Goal: Use online tool/utility: Utilize a website feature to perform a specific function

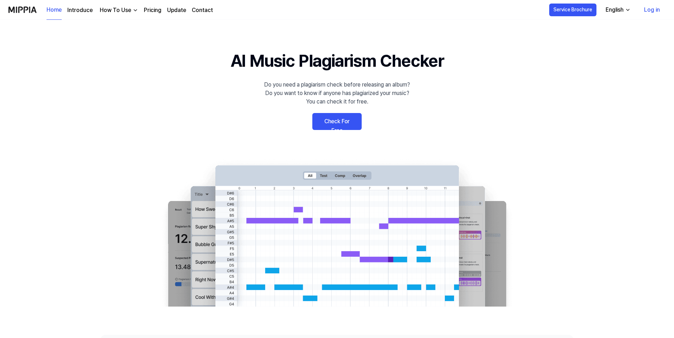
click at [348, 125] on link "Check For Free" at bounding box center [337, 121] width 49 height 17
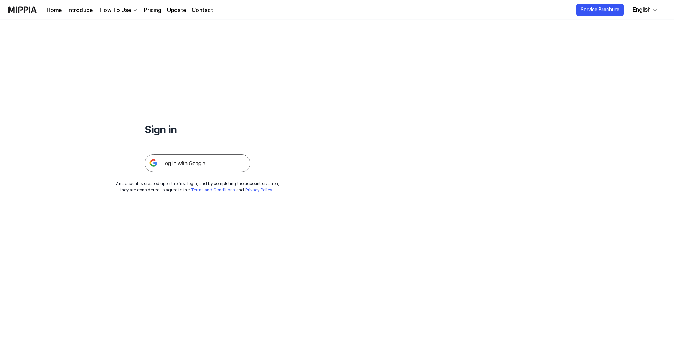
click at [193, 157] on img at bounding box center [198, 163] width 106 height 18
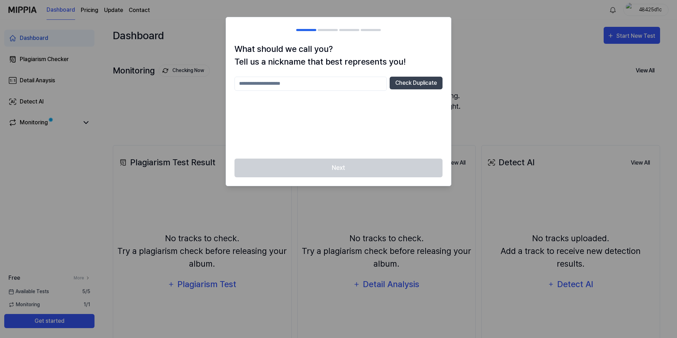
click at [297, 78] on input "text" at bounding box center [311, 84] width 152 height 14
type input "*"
type input "**"
click at [420, 77] on button "Check Duplicate" at bounding box center [416, 83] width 53 height 13
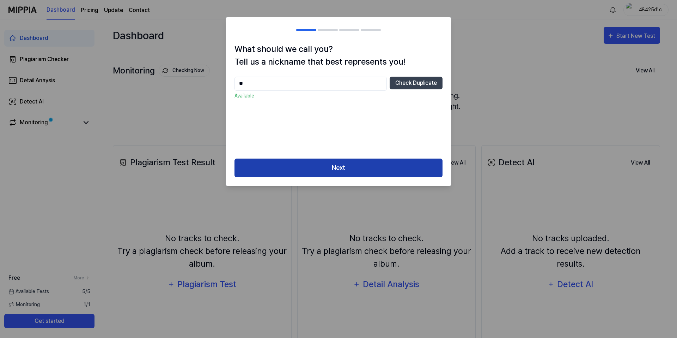
click at [355, 165] on button "Next" at bounding box center [339, 167] width 208 height 19
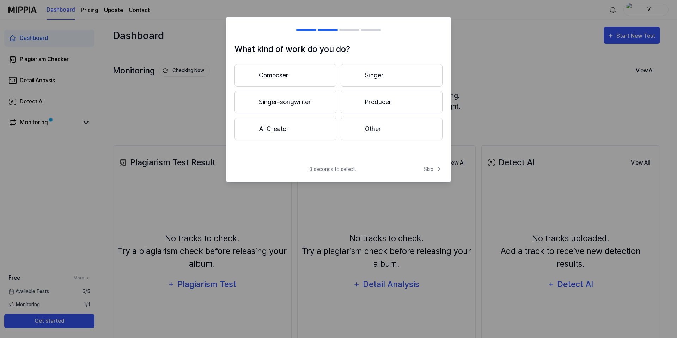
click at [313, 78] on button "Composer" at bounding box center [286, 75] width 102 height 23
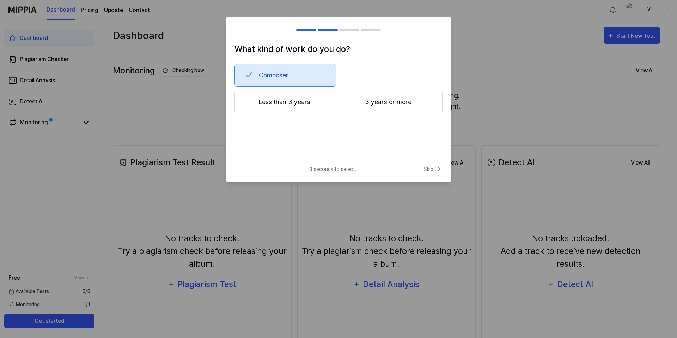
click at [356, 101] on div at bounding box center [355, 101] width 8 height 8
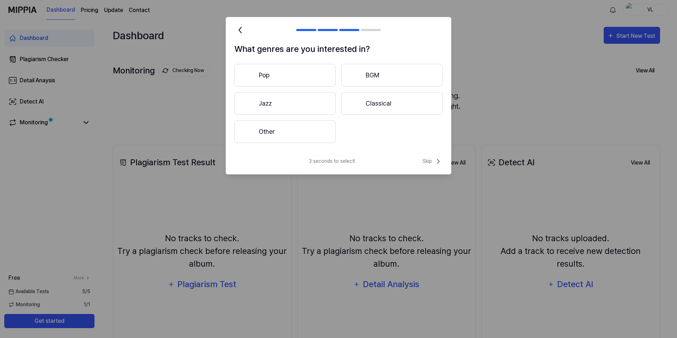
click at [307, 125] on button "Other" at bounding box center [285, 131] width 101 height 23
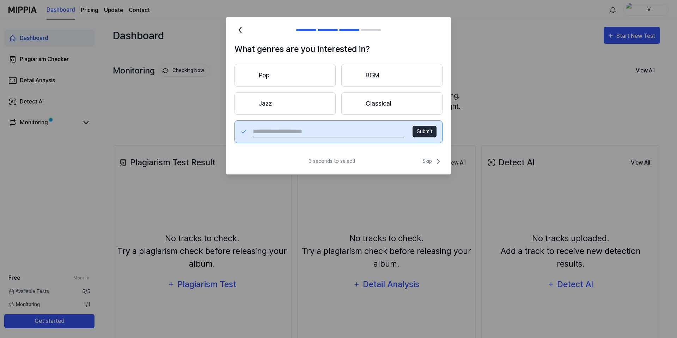
click at [314, 135] on input "text" at bounding box center [328, 131] width 151 height 11
click at [383, 82] on button "BGM" at bounding box center [391, 75] width 101 height 23
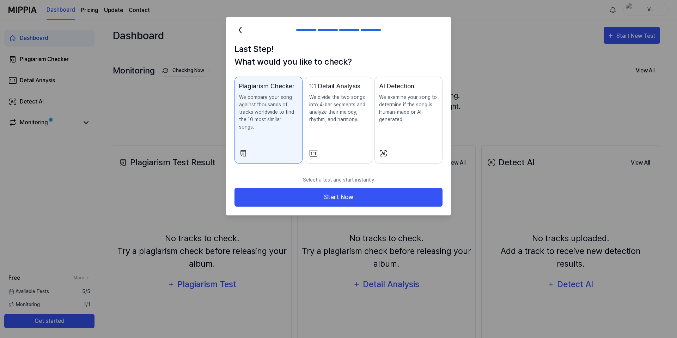
click at [238, 33] on icon at bounding box center [240, 29] width 11 height 11
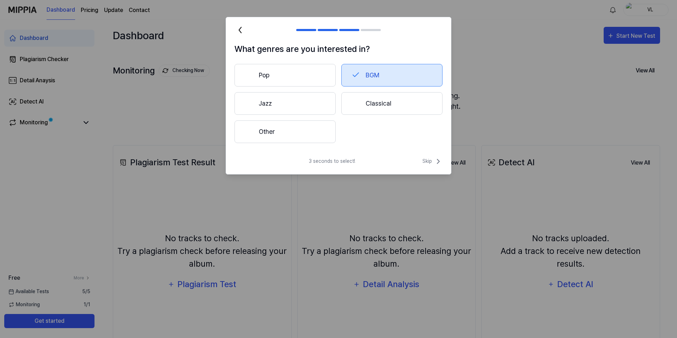
click at [368, 99] on button "Classical" at bounding box center [391, 103] width 101 height 23
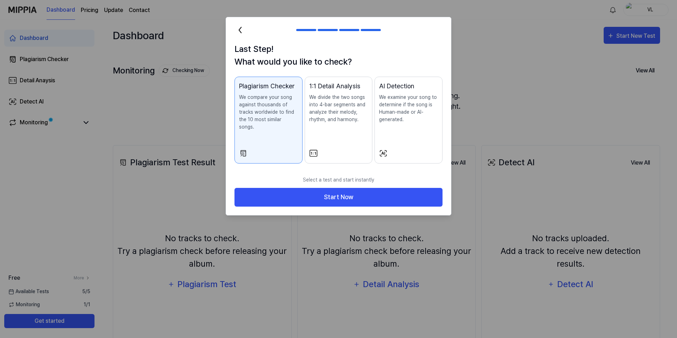
click at [324, 120] on p "We divide the two songs into 4-bar segments and analyze their melody, rhythm, a…" at bounding box center [338, 108] width 59 height 30
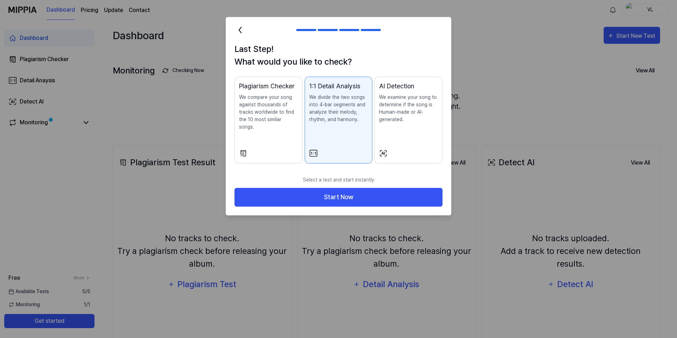
click at [291, 115] on p "We compare your song against thousands of tracks worldwide to find the 10 most …" at bounding box center [268, 111] width 59 height 37
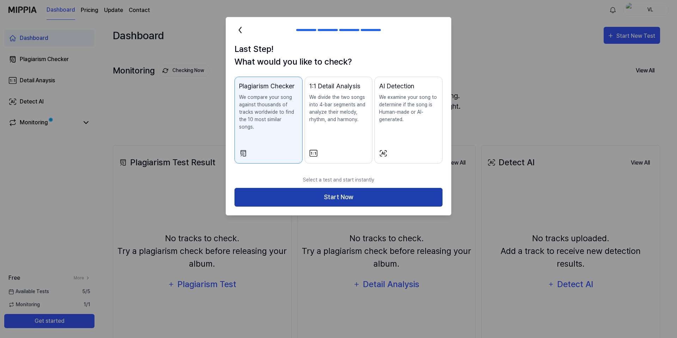
click at [308, 188] on button "Start Now" at bounding box center [339, 197] width 208 height 19
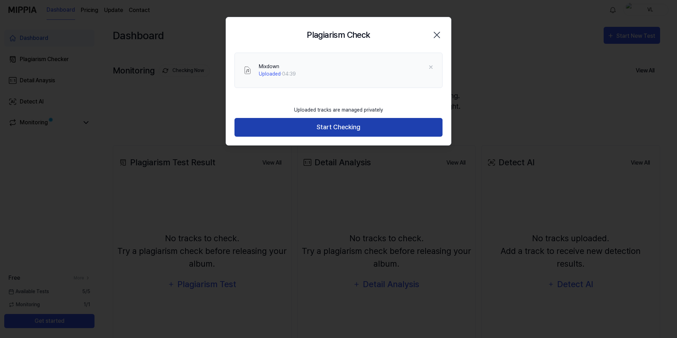
click at [377, 130] on button "Start Checking" at bounding box center [339, 127] width 208 height 19
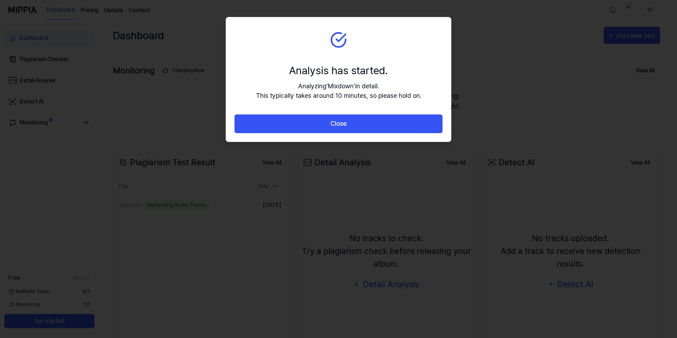
click at [351, 95] on div "Analyzing ' Mixdown ' in detail. This typically takes around 10 minutes, so ple…" at bounding box center [338, 90] width 165 height 19
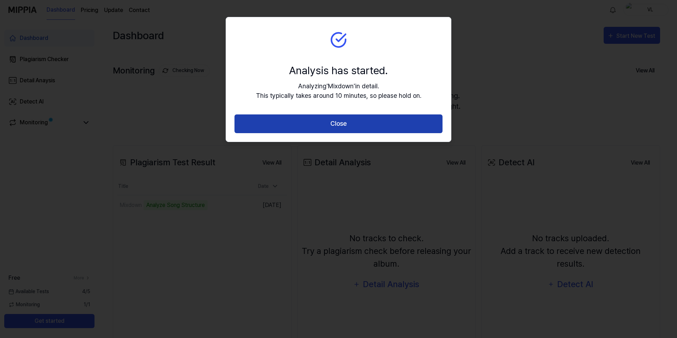
click at [325, 120] on button "Close" at bounding box center [339, 123] width 208 height 19
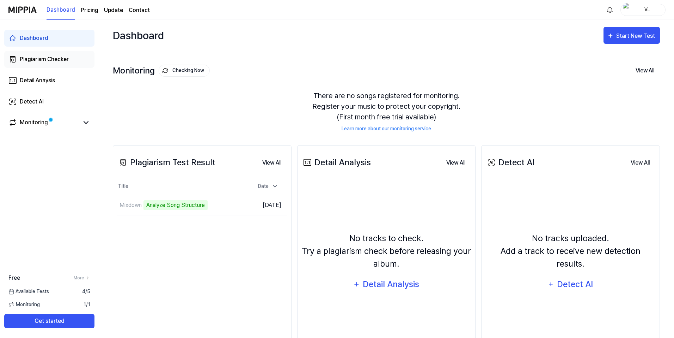
click at [62, 62] on div "Plagiarism Checker" at bounding box center [44, 59] width 49 height 8
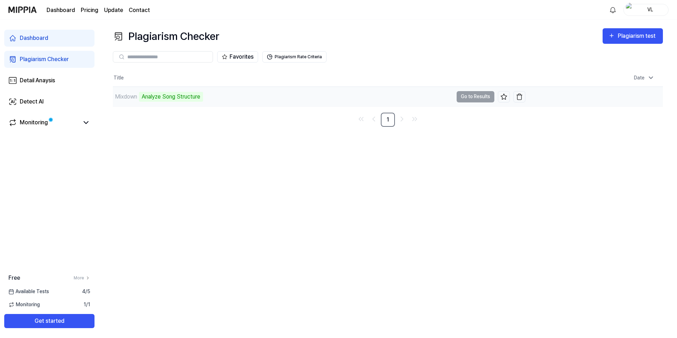
click at [191, 96] on div "Analyze Song Structure" at bounding box center [171, 97] width 64 height 10
drag, startPoint x: 232, startPoint y: 184, endPoint x: 216, endPoint y: 170, distance: 22.5
click at [216, 170] on div "Plagiarism Checker Plagiarism test Plagiarism Checker Detail Analysis Detect AI…" at bounding box center [388, 179] width 578 height 318
drag, startPoint x: 149, startPoint y: 177, endPoint x: 65, endPoint y: 125, distance: 98.5
click at [65, 125] on link "Monitoring" at bounding box center [43, 122] width 71 height 8
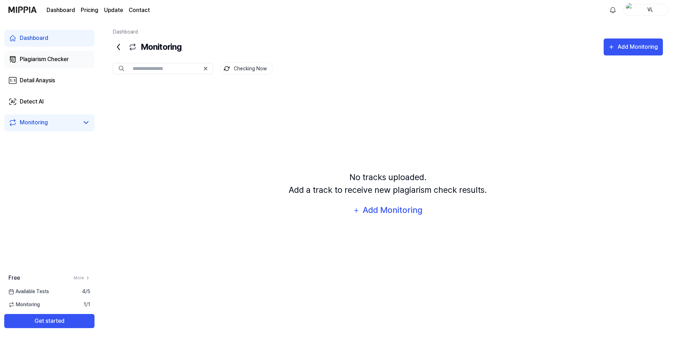
click at [51, 60] on div "Plagiarism Checker" at bounding box center [44, 59] width 49 height 8
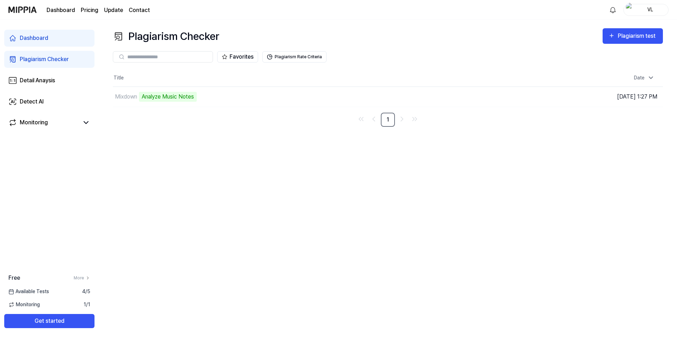
click at [216, 146] on div "Plagiarism Checker Plagiarism test Plagiarism Checker Detail Analysis Detect AI…" at bounding box center [388, 179] width 578 height 318
click at [221, 150] on div "Plagiarism Checker Plagiarism test Plagiarism Checker Detail Analysis Detect AI…" at bounding box center [388, 179] width 578 height 318
drag, startPoint x: 241, startPoint y: 135, endPoint x: 205, endPoint y: 135, distance: 36.3
click at [209, 138] on div "Plagiarism Checker Plagiarism test Plagiarism Checker Detail Analysis Detect AI…" at bounding box center [388, 179] width 578 height 318
click at [132, 95] on div "Mixdown" at bounding box center [126, 96] width 22 height 8
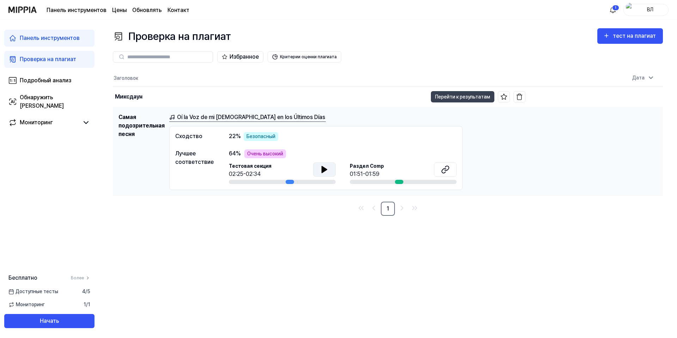
click at [322, 167] on icon at bounding box center [324, 169] width 5 height 6
click at [198, 160] on font "Лучшее соответствие" at bounding box center [194, 157] width 38 height 15
click at [197, 161] on font "Лучшее соответствие" at bounding box center [194, 157] width 38 height 15
click at [149, 140] on h1 "Самая подозрительная песня" at bounding box center [141, 151] width 45 height 77
click at [204, 118] on font "Oí la Voz de mi [DEMOGRAPHIC_DATA] en los Últimos Días" at bounding box center [251, 117] width 148 height 7
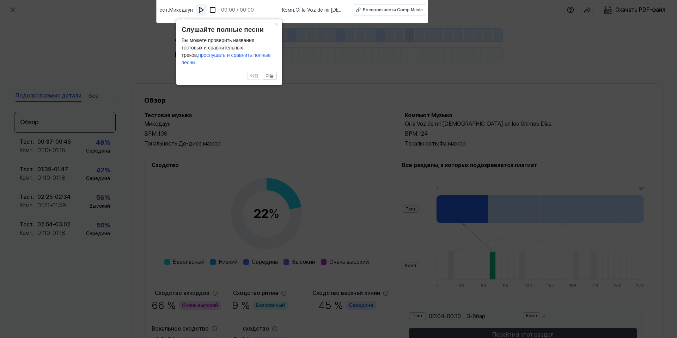
click at [203, 14] on button at bounding box center [201, 9] width 11 height 11
click at [159, 109] on icon at bounding box center [338, 166] width 677 height 341
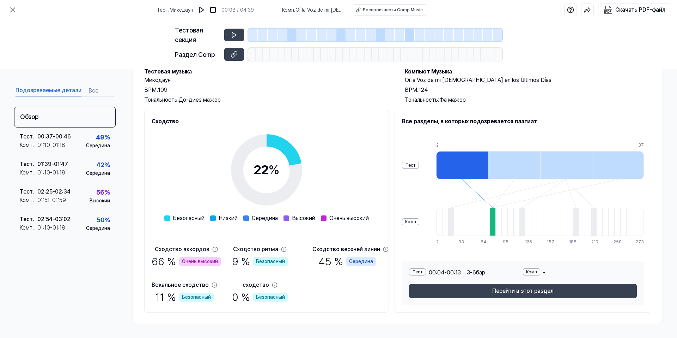
scroll to position [44, 0]
drag, startPoint x: 90, startPoint y: 285, endPoint x: 63, endPoint y: 275, distance: 28.0
click at [63, 275] on div "Обзор Тест . 00:37 - 00:46 Комп . 01:10 - 01:18 49 % [PERSON_NAME] . 01:39 - 01…" at bounding box center [65, 200] width 102 height 188
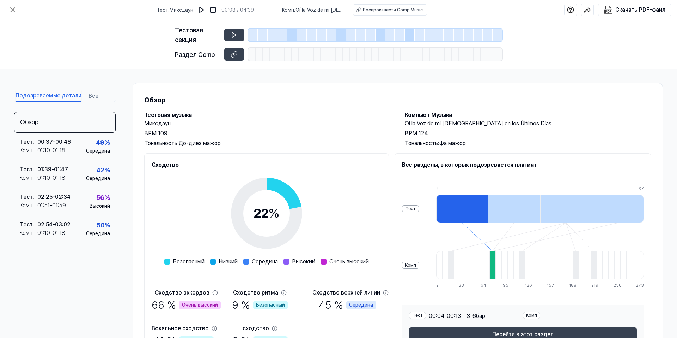
scroll to position [0, 0]
click at [229, 36] on button at bounding box center [234, 35] width 20 height 13
click at [230, 35] on button at bounding box center [234, 35] width 20 height 13
click at [205, 12] on img at bounding box center [201, 9] width 7 height 7
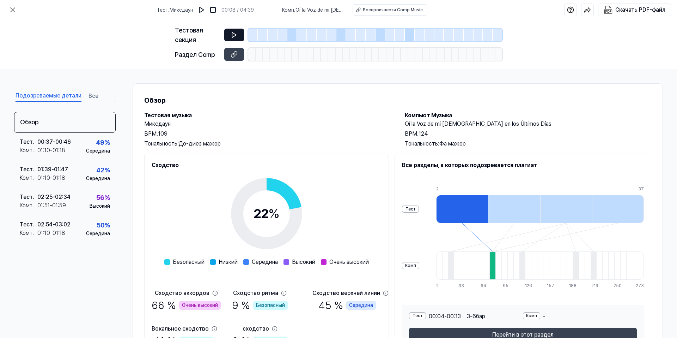
click at [232, 37] on icon at bounding box center [234, 34] width 4 height 5
click at [235, 50] on button at bounding box center [234, 54] width 20 height 13
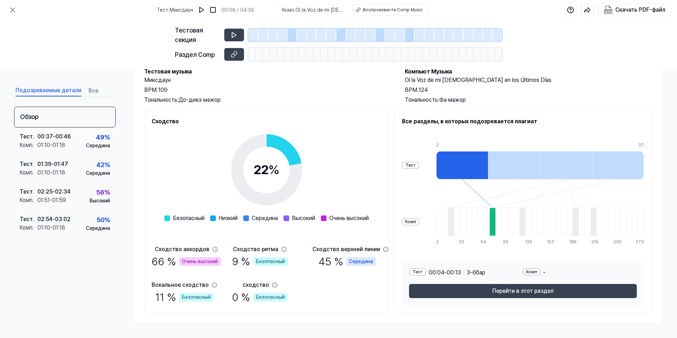
scroll to position [44, 0]
click at [485, 271] on font "бар" at bounding box center [480, 271] width 9 height 7
click at [537, 271] on font "Комп" at bounding box center [531, 271] width 11 height 5
click at [423, 269] on font "Тест" at bounding box center [418, 271] width 10 height 5
click at [447, 274] on font "-" at bounding box center [445, 271] width 2 height 7
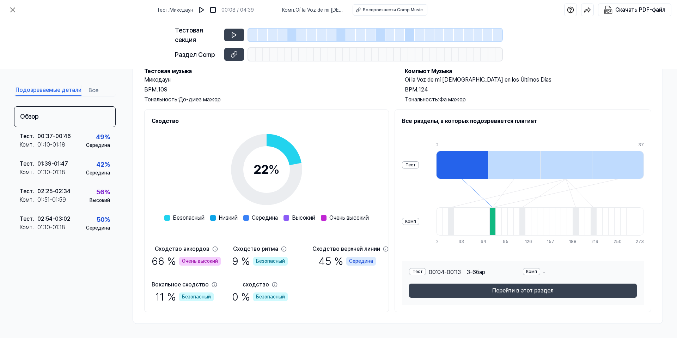
drag, startPoint x: 495, startPoint y: 166, endPoint x: 499, endPoint y: 166, distance: 5.0
click at [488, 166] on div at bounding box center [462, 165] width 52 height 28
click at [505, 166] on div at bounding box center [514, 165] width 52 height 28
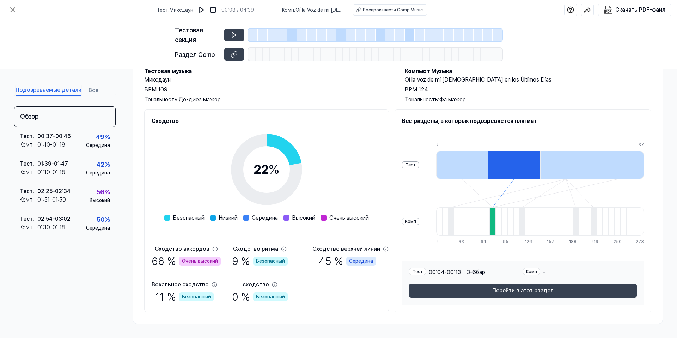
click at [488, 167] on div at bounding box center [462, 165] width 52 height 28
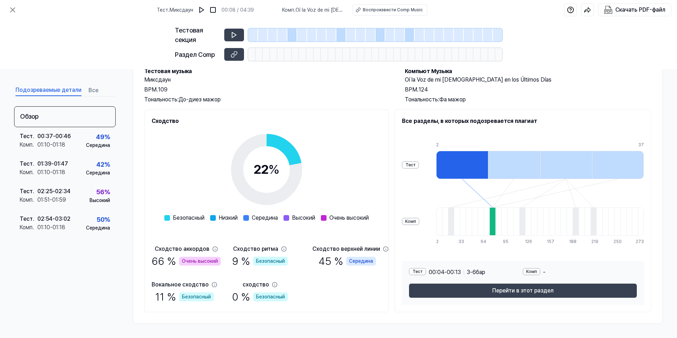
click at [509, 167] on div at bounding box center [514, 165] width 52 height 28
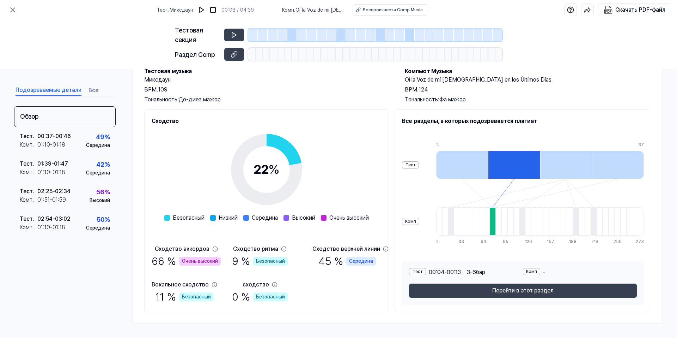
click at [581, 172] on div at bounding box center [566, 165] width 52 height 28
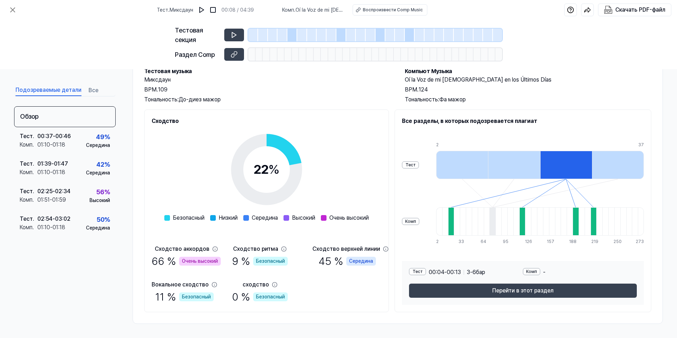
click at [618, 171] on div at bounding box center [618, 165] width 52 height 28
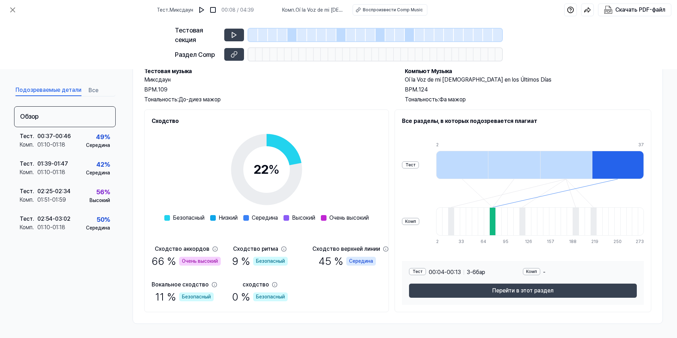
click at [471, 166] on div at bounding box center [462, 165] width 52 height 28
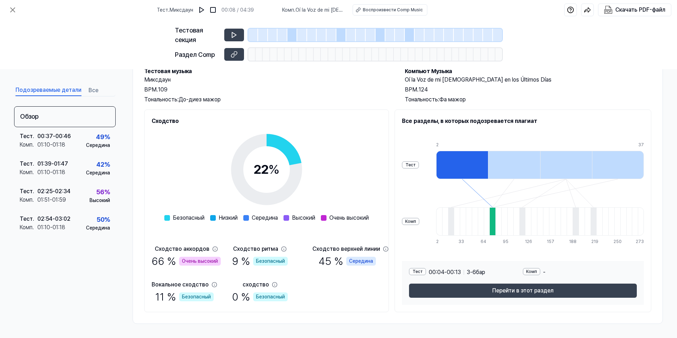
click at [517, 171] on div at bounding box center [514, 165] width 52 height 28
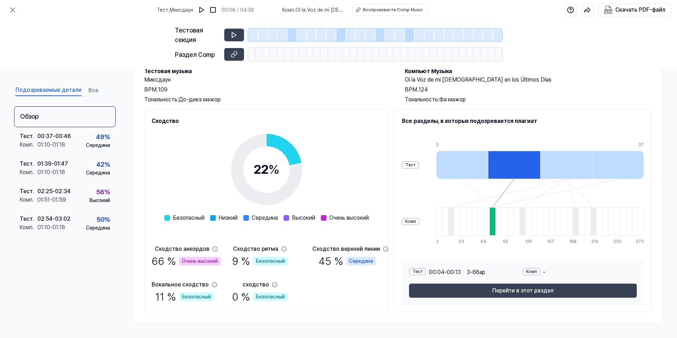
click at [584, 173] on div at bounding box center [566, 165] width 52 height 28
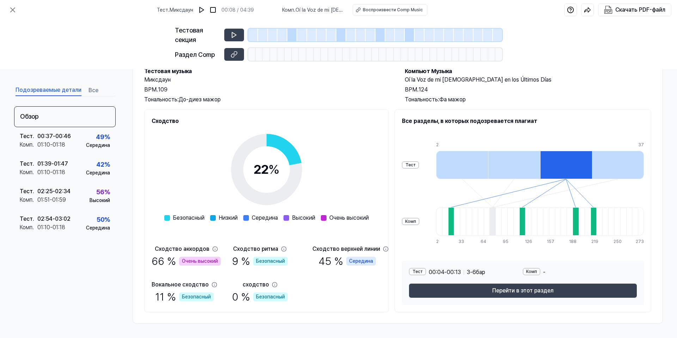
click at [637, 170] on div at bounding box center [618, 165] width 52 height 28
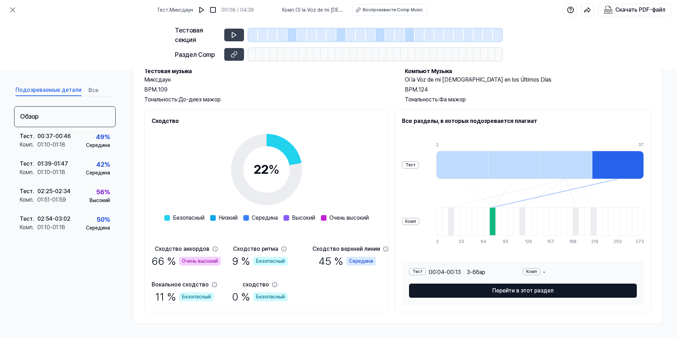
click at [515, 283] on div "Тест 00:04 - 00:13 3 - 6 бар Комп - Перейти в этот раздел" at bounding box center [523, 283] width 242 height 44
click at [515, 285] on button "Перейти в этот раздел" at bounding box center [523, 290] width 228 height 14
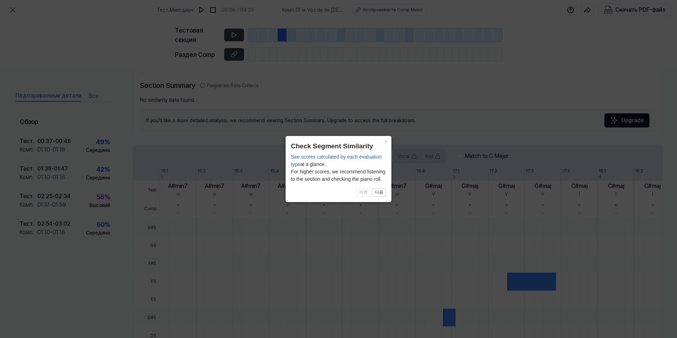
scroll to position [137, 0]
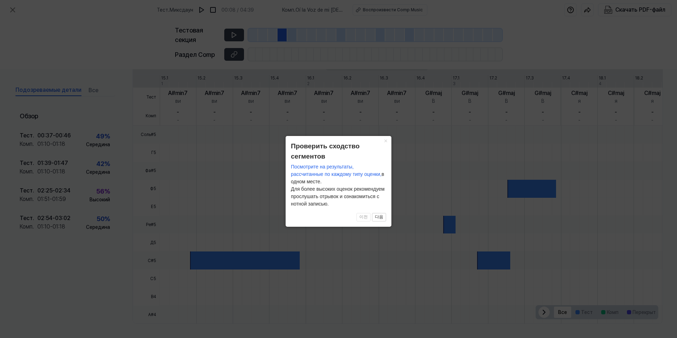
click at [385, 139] on font "×" at bounding box center [386, 140] width 4 height 7
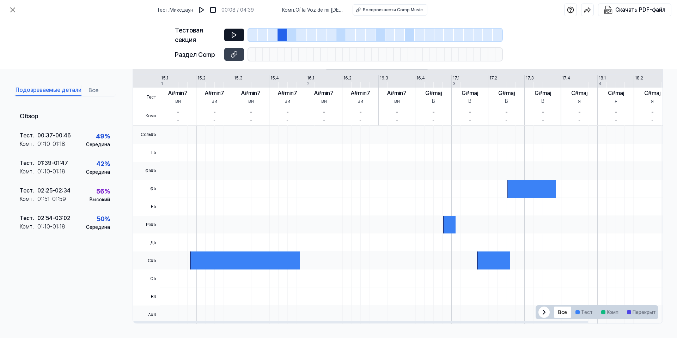
click at [237, 38] on icon at bounding box center [234, 34] width 7 height 7
click at [153, 257] on font "C#5" at bounding box center [152, 260] width 8 height 6
click at [224, 29] on button at bounding box center [234, 35] width 20 height 13
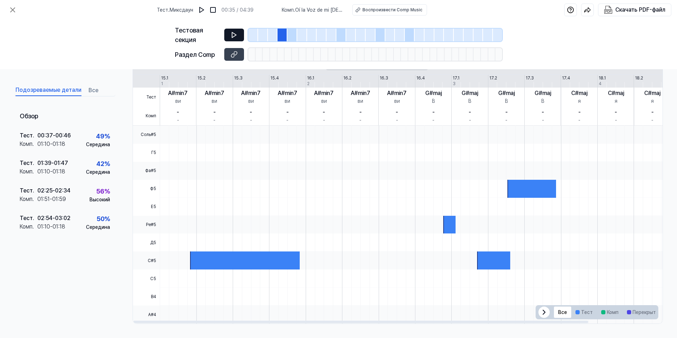
click at [197, 259] on div at bounding box center [245, 260] width 110 height 18
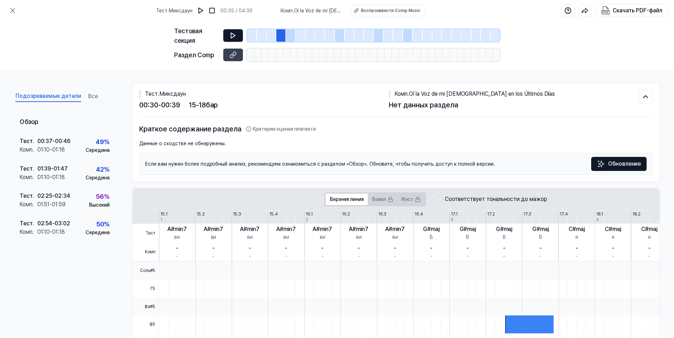
scroll to position [0, 0]
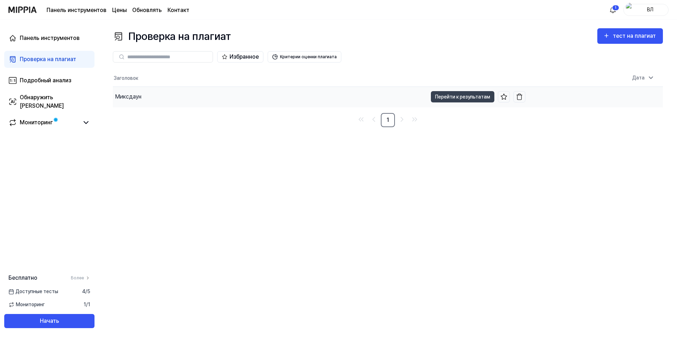
click at [143, 93] on div "Миксдаун" at bounding box center [270, 97] width 315 height 20
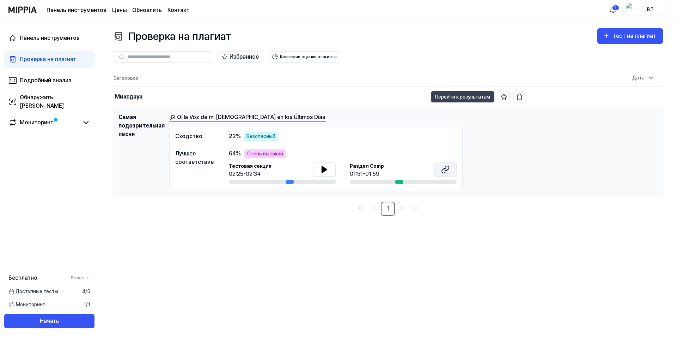
click at [438, 166] on button at bounding box center [445, 169] width 23 height 14
click at [453, 97] on font "Перейти к результатам" at bounding box center [462, 97] width 55 height 6
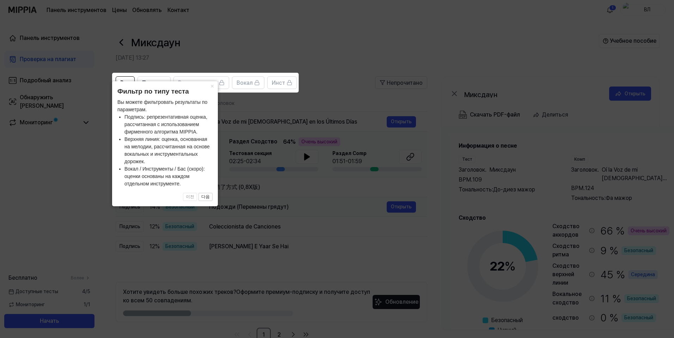
click at [253, 206] on icon at bounding box center [338, 169] width 677 height 338
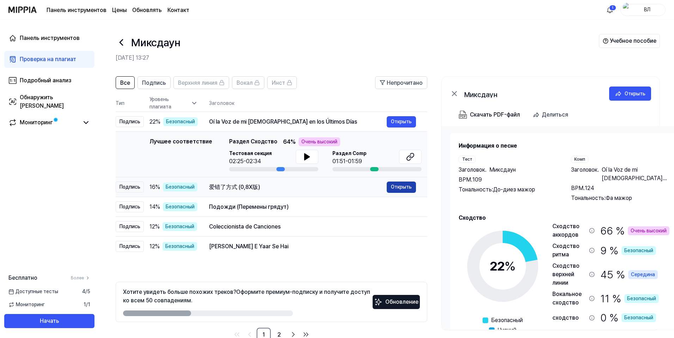
click at [392, 189] on font "Открыть" at bounding box center [401, 187] width 21 height 6
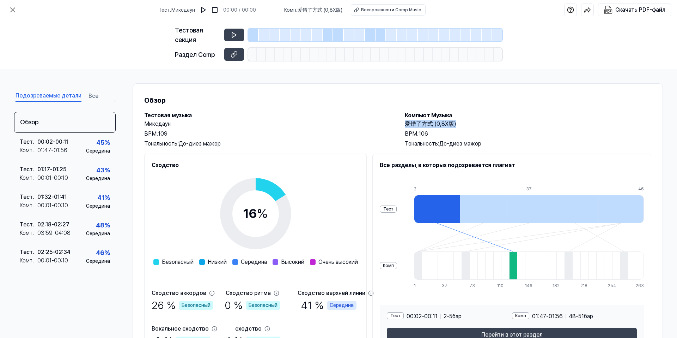
drag, startPoint x: 459, startPoint y: 123, endPoint x: 405, endPoint y: 123, distance: 54.3
click at [405, 123] on h2 "爱错了方式 (0,8X版)" at bounding box center [528, 124] width 247 height 8
copy font "爱错了方式 (0,8X版)"
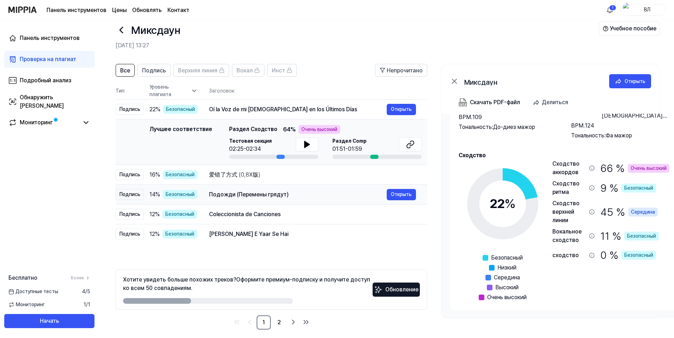
scroll to position [18, 0]
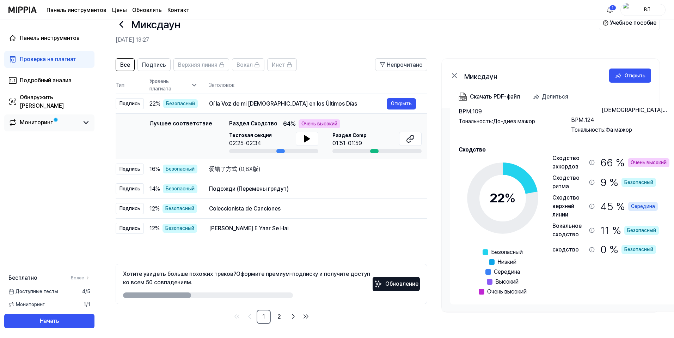
click at [58, 122] on span at bounding box center [55, 119] width 5 height 5
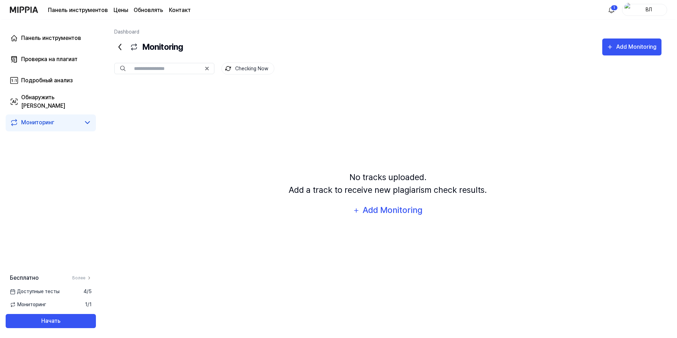
scroll to position [0, 0]
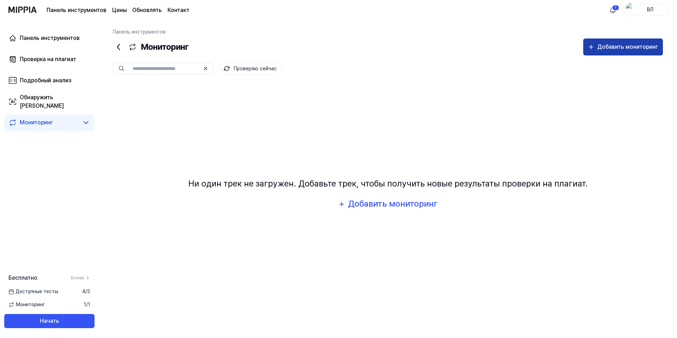
click at [613, 50] on font "Добавить мониторинг" at bounding box center [628, 46] width 61 height 7
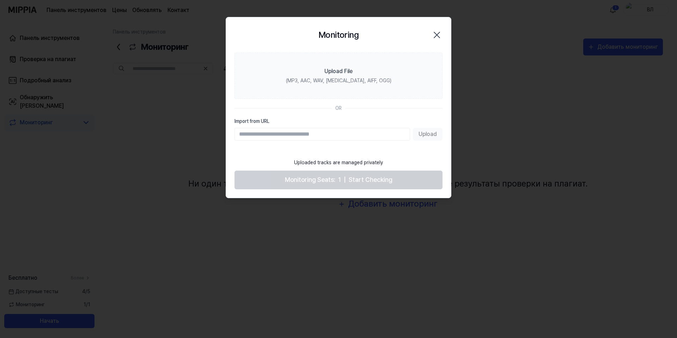
click at [434, 34] on icon "button" at bounding box center [436, 34] width 11 height 11
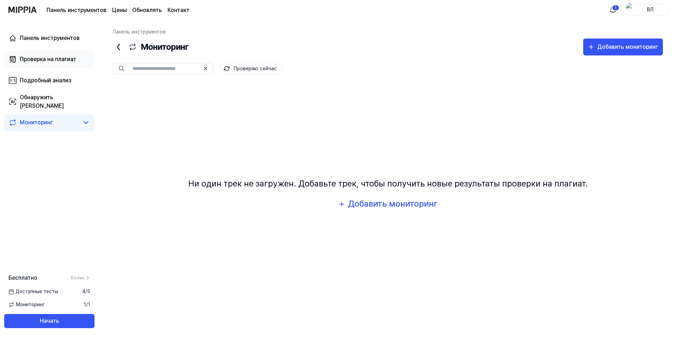
click at [31, 59] on font "Проверка на плагиат" at bounding box center [48, 59] width 56 height 7
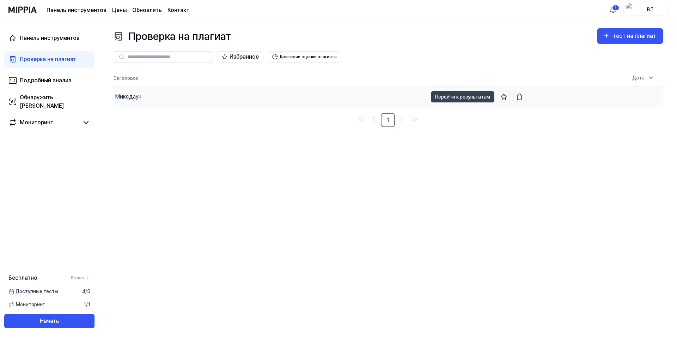
click at [154, 93] on div "Миксдаун" at bounding box center [270, 97] width 315 height 20
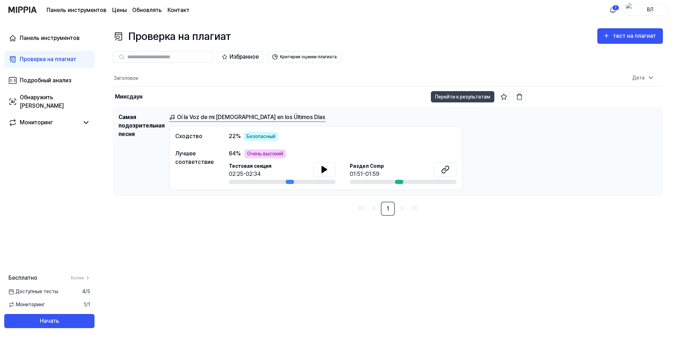
click at [400, 183] on div at bounding box center [399, 182] width 8 height 4
click at [292, 182] on div at bounding box center [290, 182] width 8 height 4
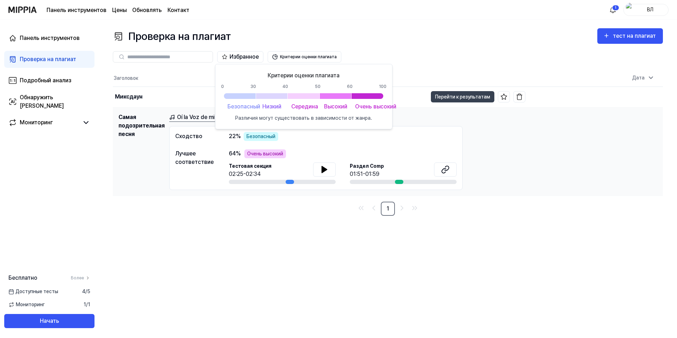
click at [360, 90] on div "Критерии оценки плагиата 0 30 40 50 60 100 Безопасный Низкий Середина Высокий О…" at bounding box center [303, 96] width 165 height 50
click at [213, 146] on div "Сходство 22 % Безопасный Лучшее соответствие 64 % Очень высокий Тестовая секция…" at bounding box center [315, 158] width 293 height 64
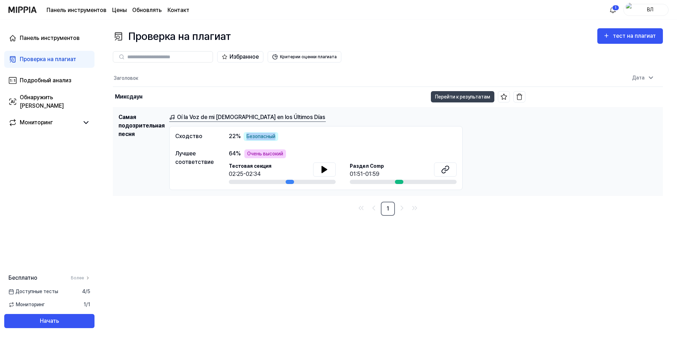
drag, startPoint x: 248, startPoint y: 138, endPoint x: 275, endPoint y: 139, distance: 26.5
click at [275, 139] on font "Безопасный" at bounding box center [261, 136] width 29 height 7
click at [296, 137] on div "Сходство 22 % Безопасный" at bounding box center [315, 136] width 281 height 9
click at [68, 81] on font "Подробный анализ" at bounding box center [45, 80] width 51 height 7
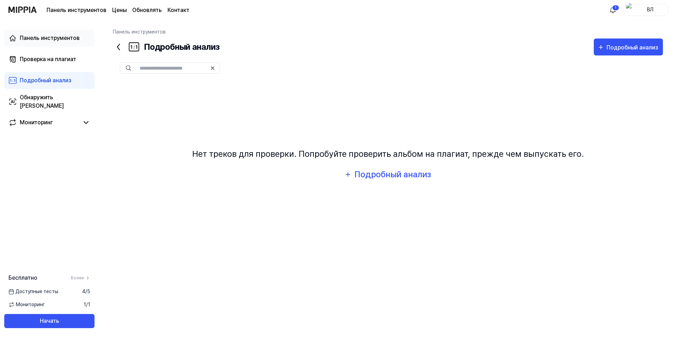
click at [52, 37] on font "Панель инструментов" at bounding box center [50, 38] width 60 height 7
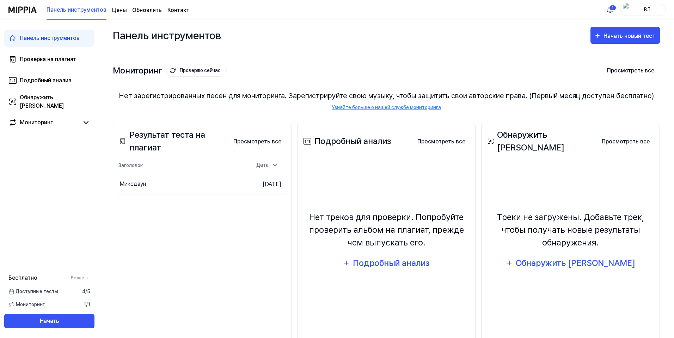
click at [457, 28] on div "Панель инструментов Начать новый тест" at bounding box center [386, 35] width 547 height 31
click at [18, 64] on link "Проверка на плагиат" at bounding box center [49, 59] width 90 height 17
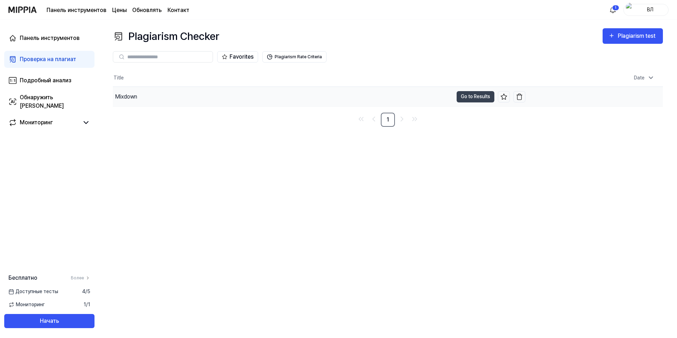
click at [140, 93] on div "Mixdown" at bounding box center [283, 97] width 340 height 20
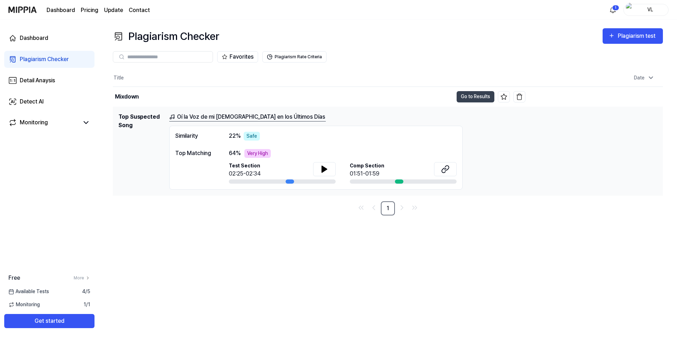
click at [121, 56] on icon at bounding box center [122, 57] width 6 height 6
click at [144, 57] on input "text" at bounding box center [167, 57] width 81 height 6
type input "******"
